Goal: Task Accomplishment & Management: Use online tool/utility

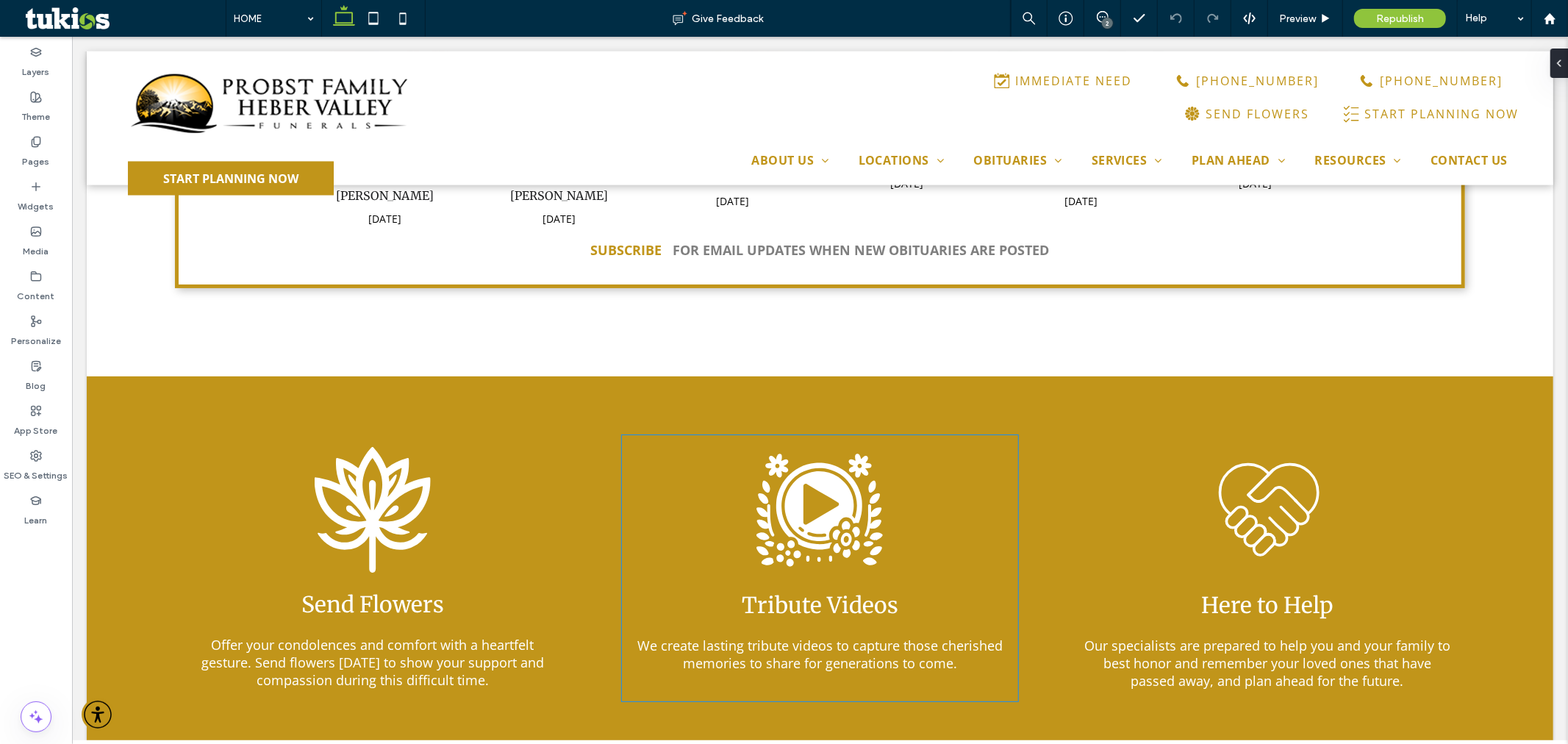
scroll to position [1307, 0]
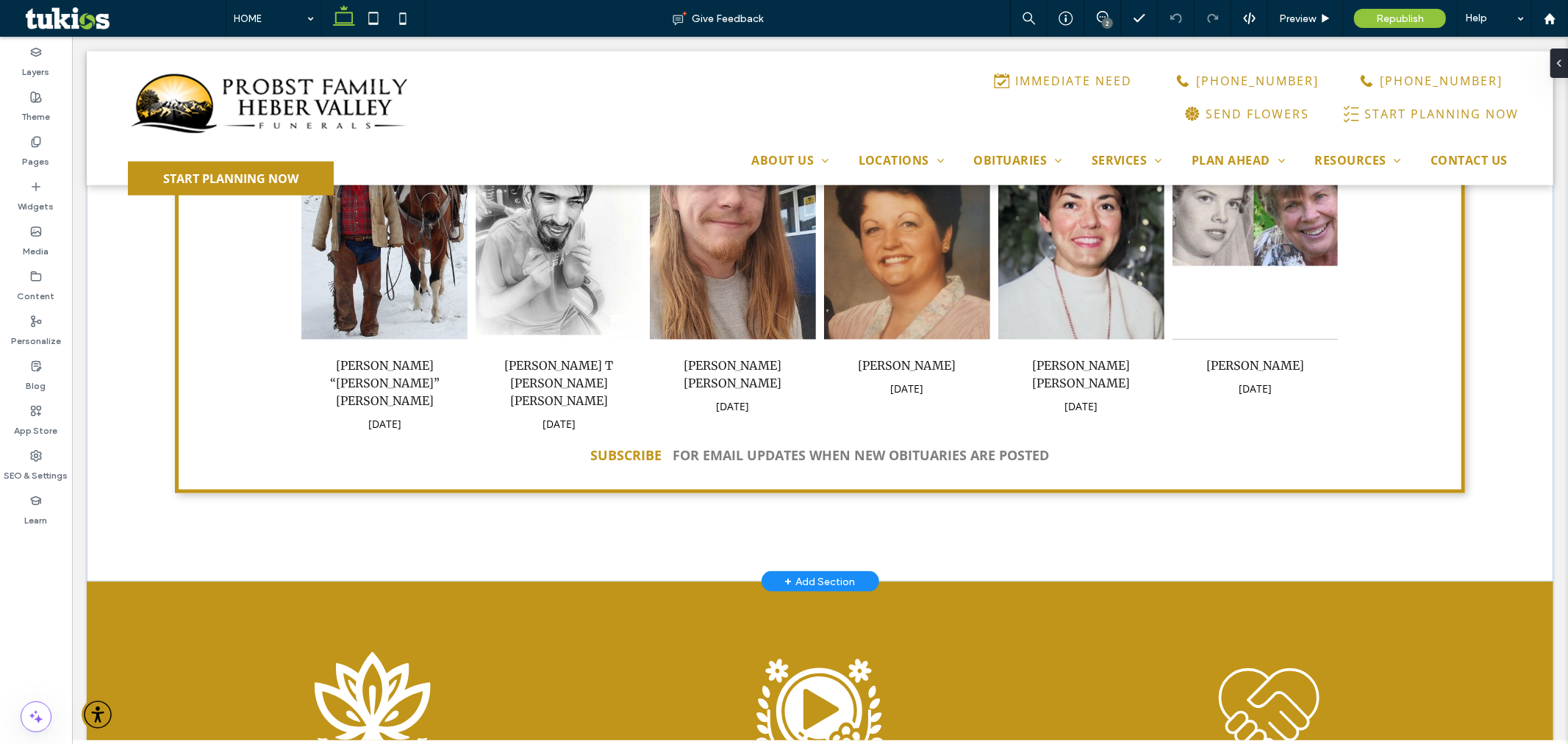
click at [831, 572] on div "+ Add Section" at bounding box center [819, 580] width 71 height 16
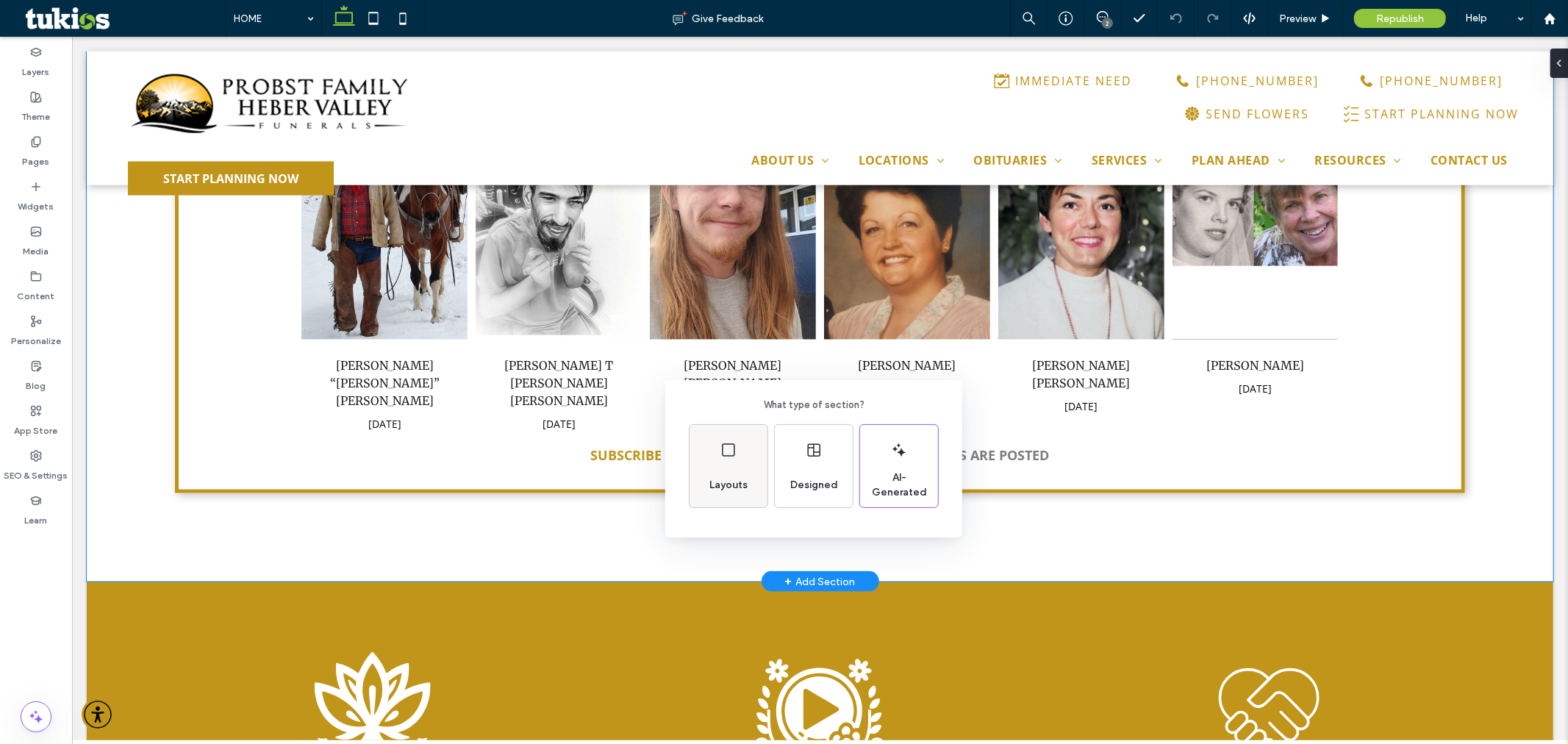
click at [735, 478] on span "Layouts" at bounding box center [729, 484] width 50 height 14
click at [729, 434] on icon at bounding box center [716, 441] width 36 height 36
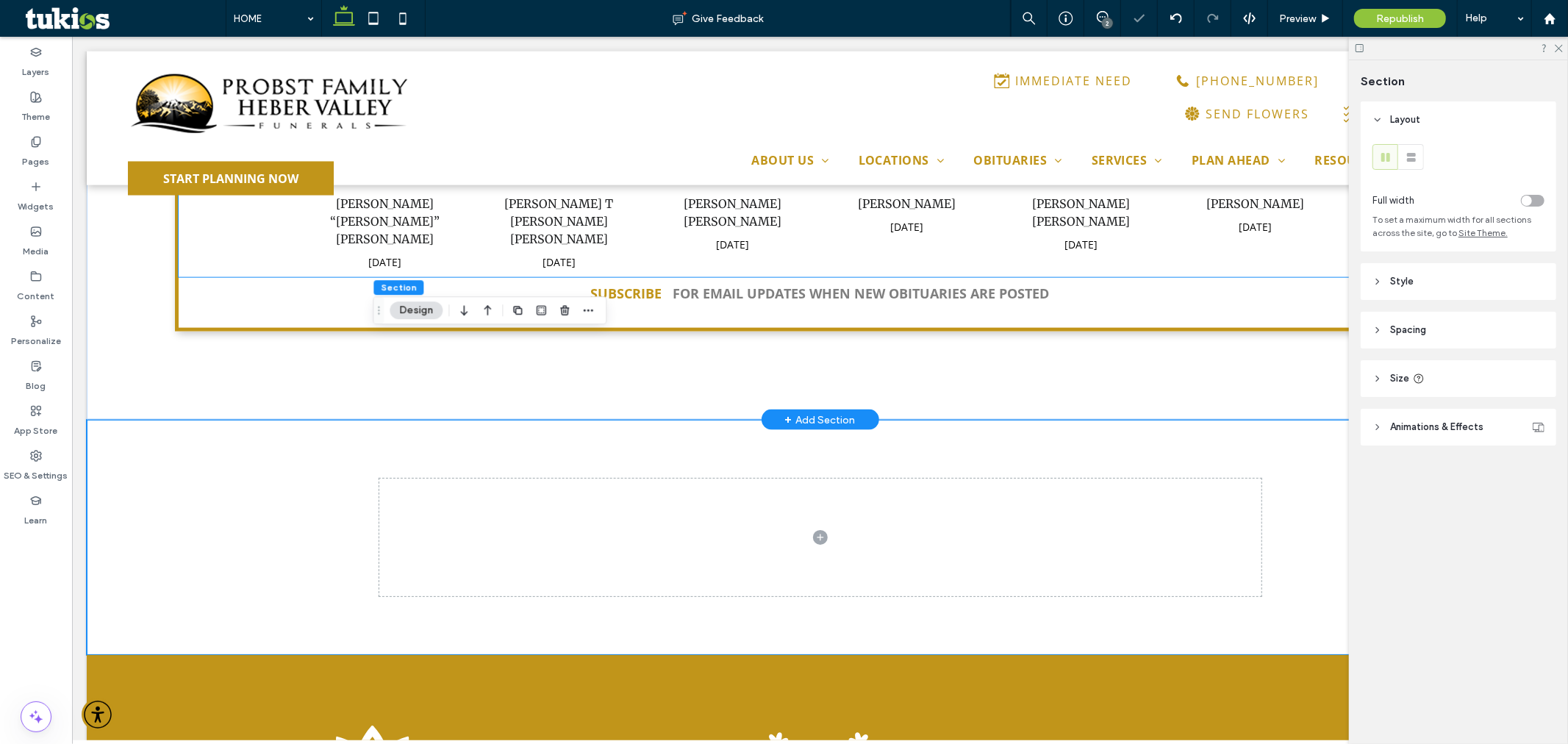
scroll to position [1552, 0]
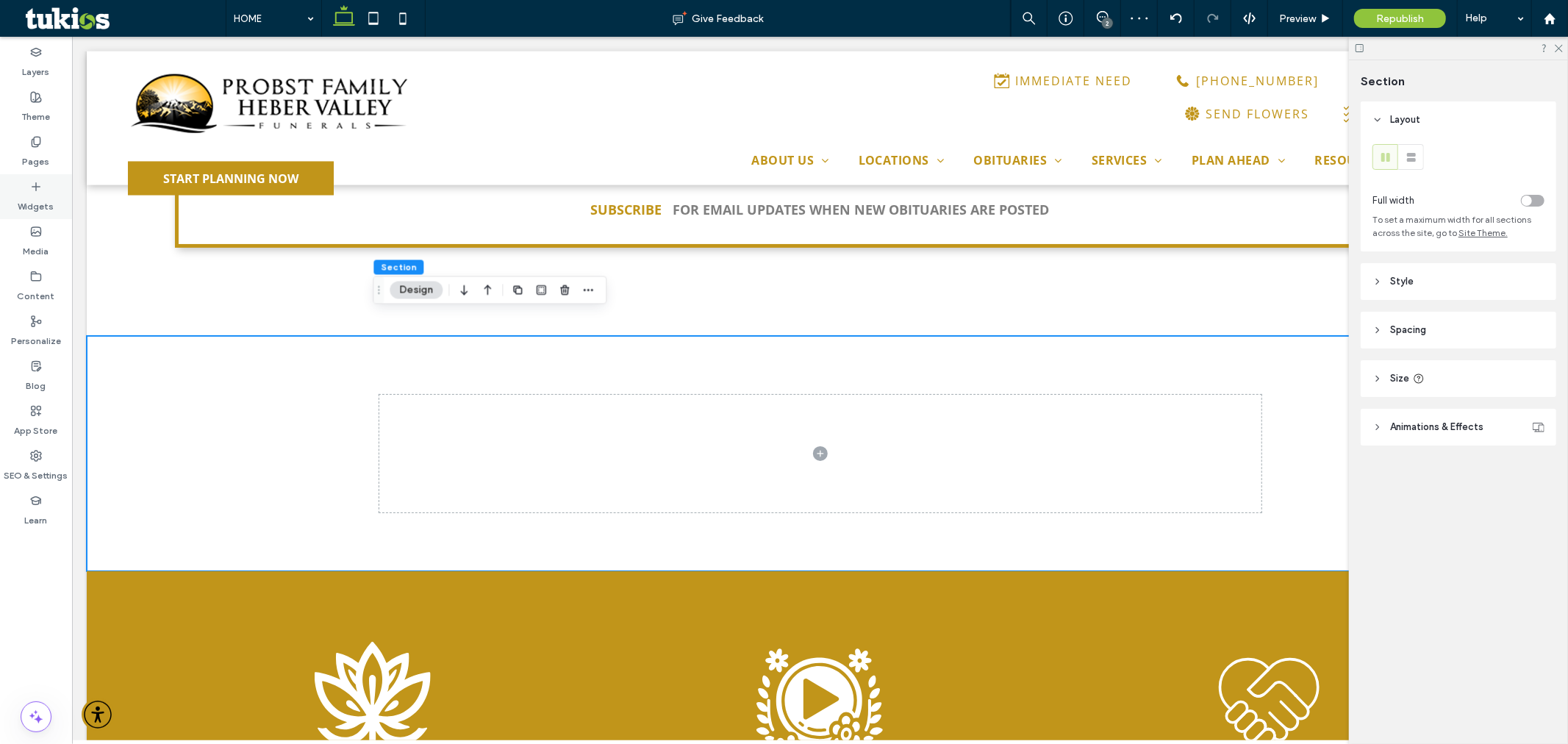
click at [46, 182] on div "Widgets" at bounding box center [36, 197] width 72 height 45
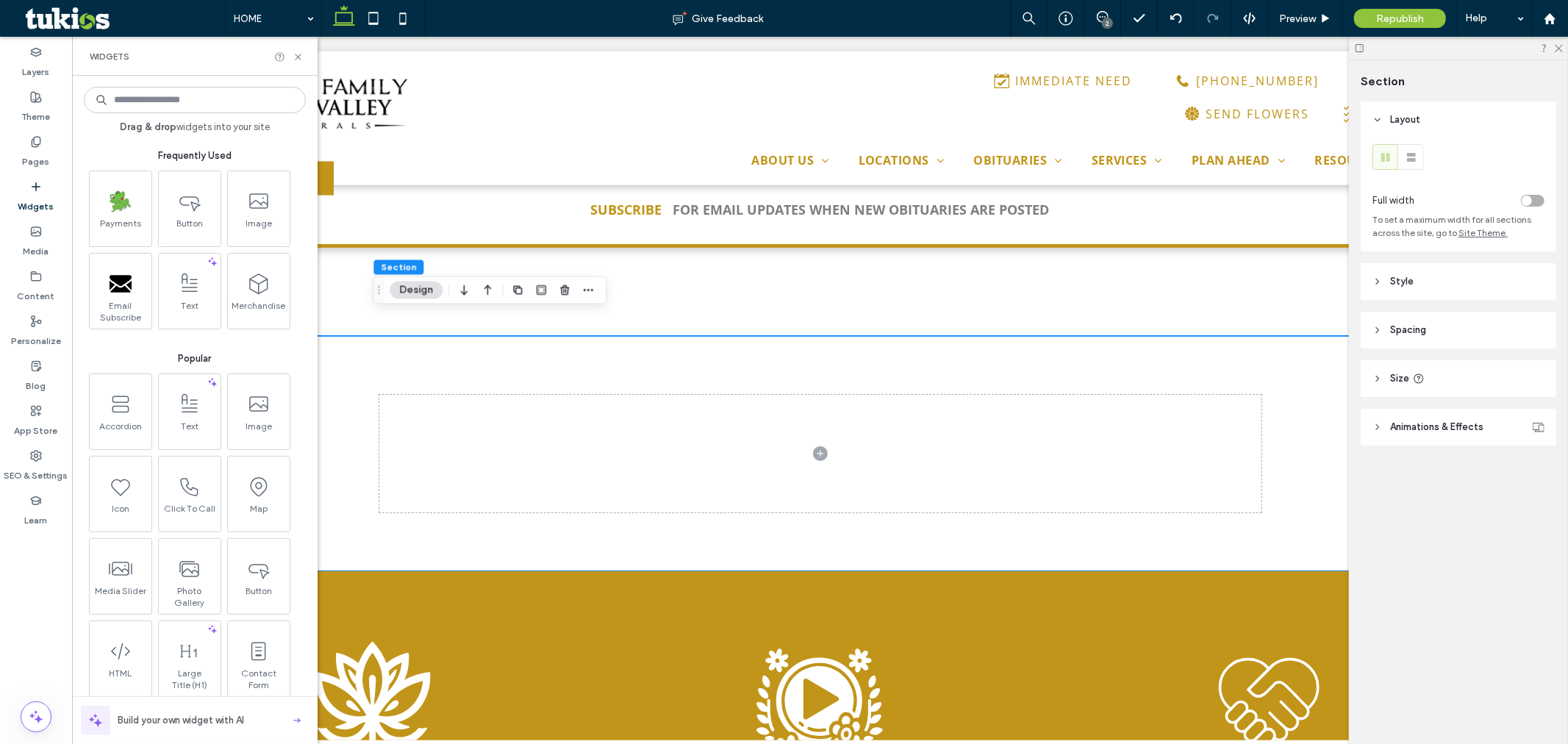
click at [217, 103] on input at bounding box center [194, 99] width 222 height 27
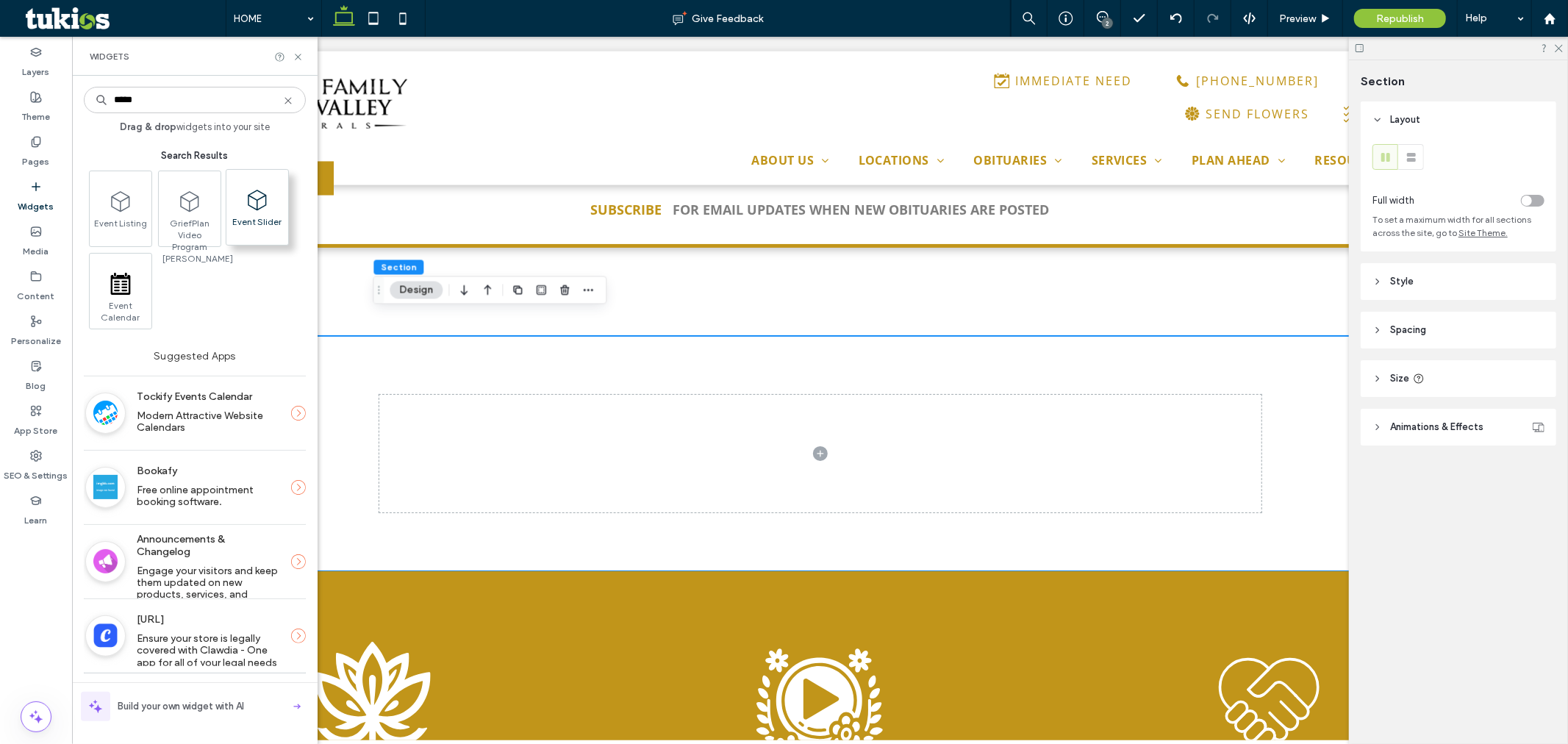
type input "*****"
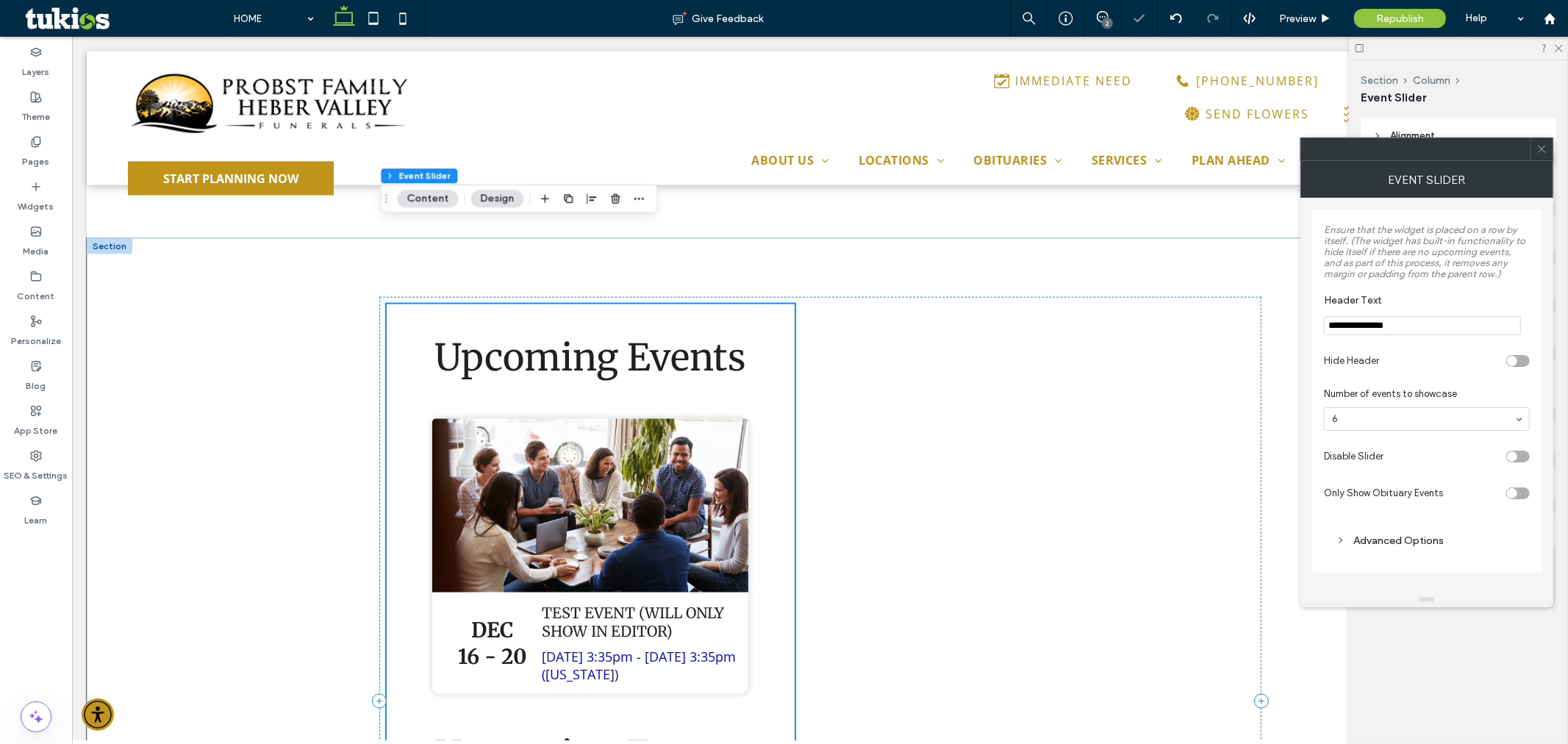
scroll to position [1715, 0]
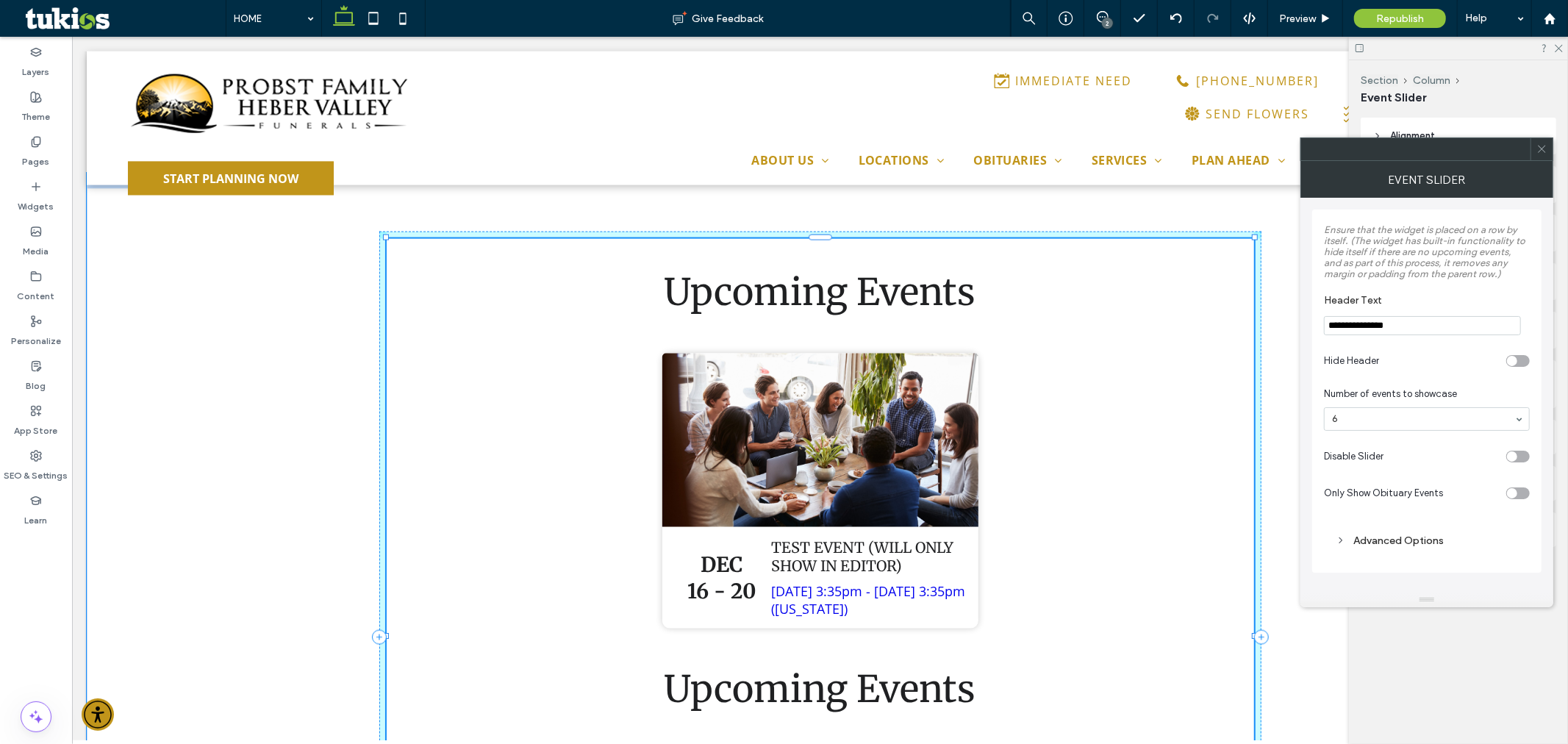
drag, startPoint x: 787, startPoint y: 616, endPoint x: 1261, endPoint y: 602, distance: 474.2
click at [1261, 602] on div "Upcoming Events [DATE] - [DATE] Test Event (will only show in editor) [DATE] 3:…" at bounding box center [819, 636] width 1466 height 928
type input "****"
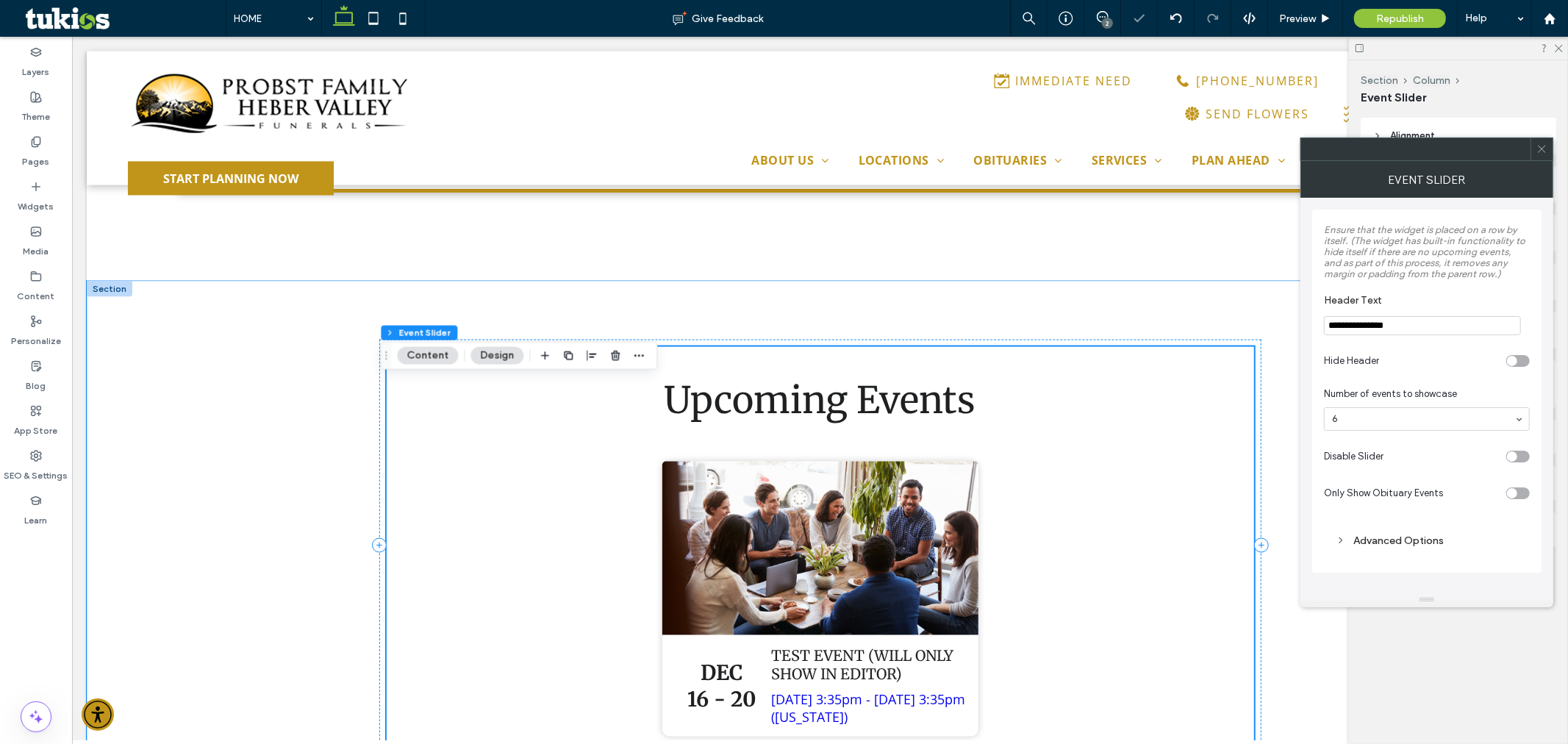
scroll to position [1634, 0]
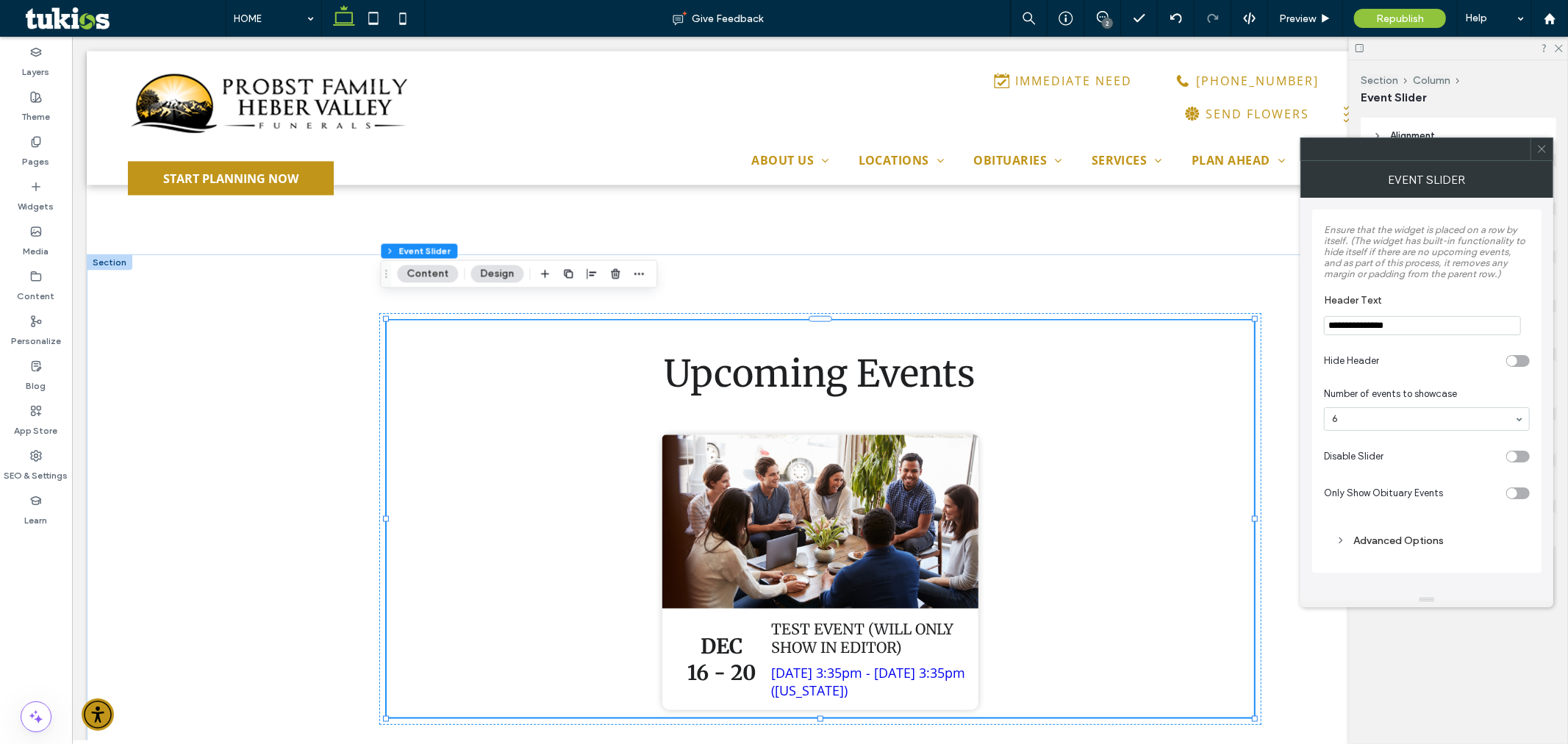
click at [1541, 153] on icon at bounding box center [1541, 149] width 11 height 11
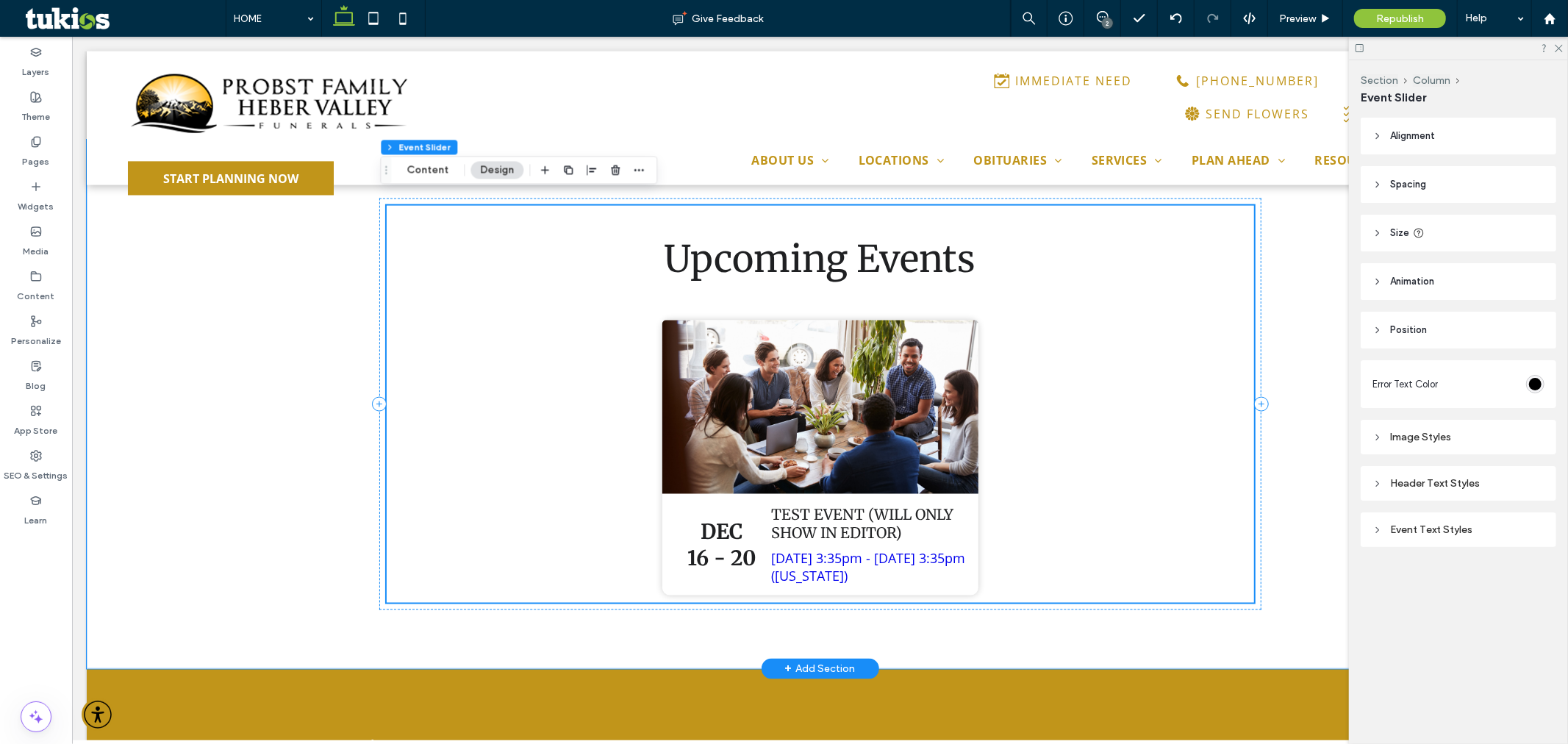
scroll to position [1797, 0]
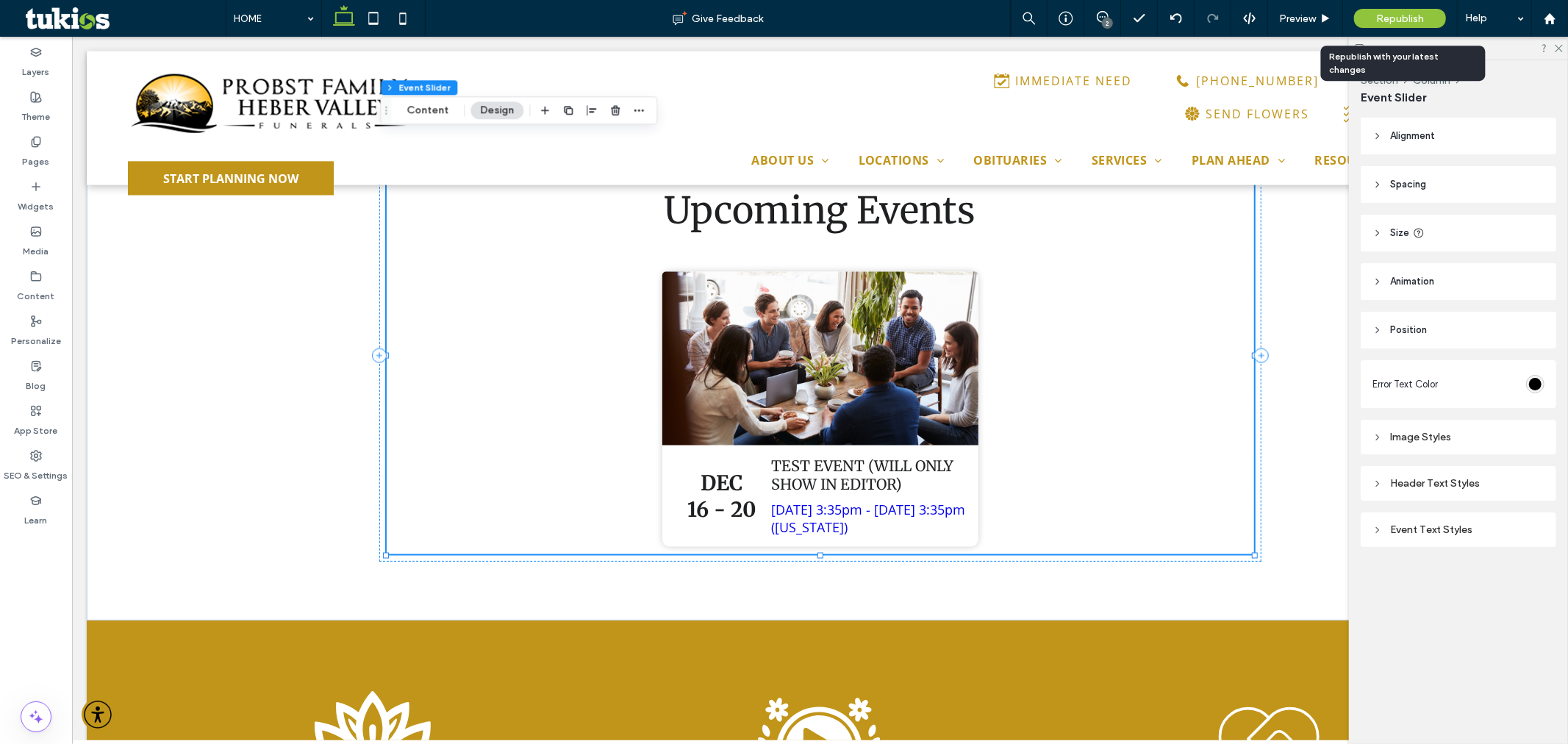
click at [1418, 17] on span "Republish" at bounding box center [1400, 18] width 48 height 12
